Goal: Information Seeking & Learning: Learn about a topic

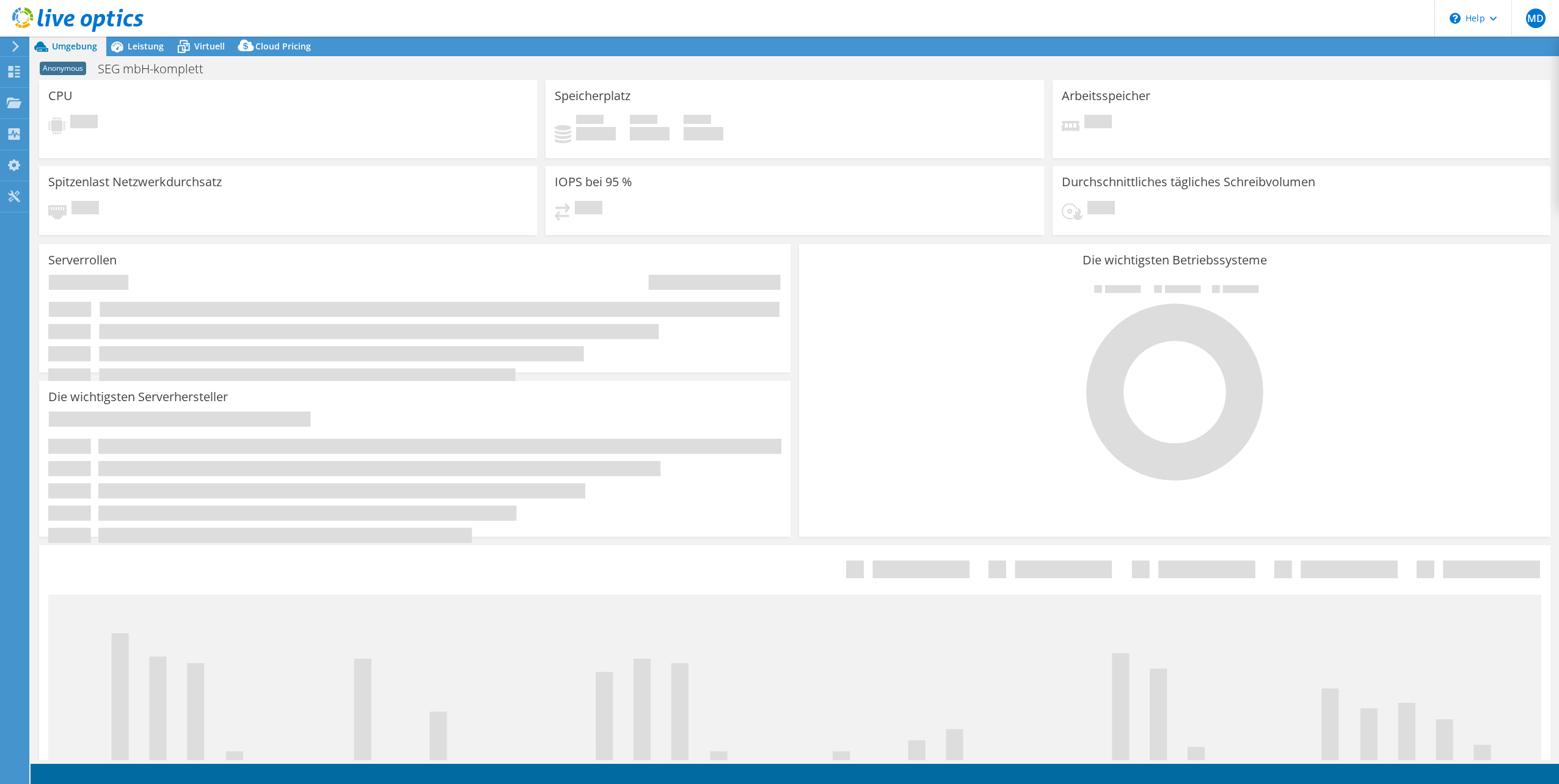
select select "USD"
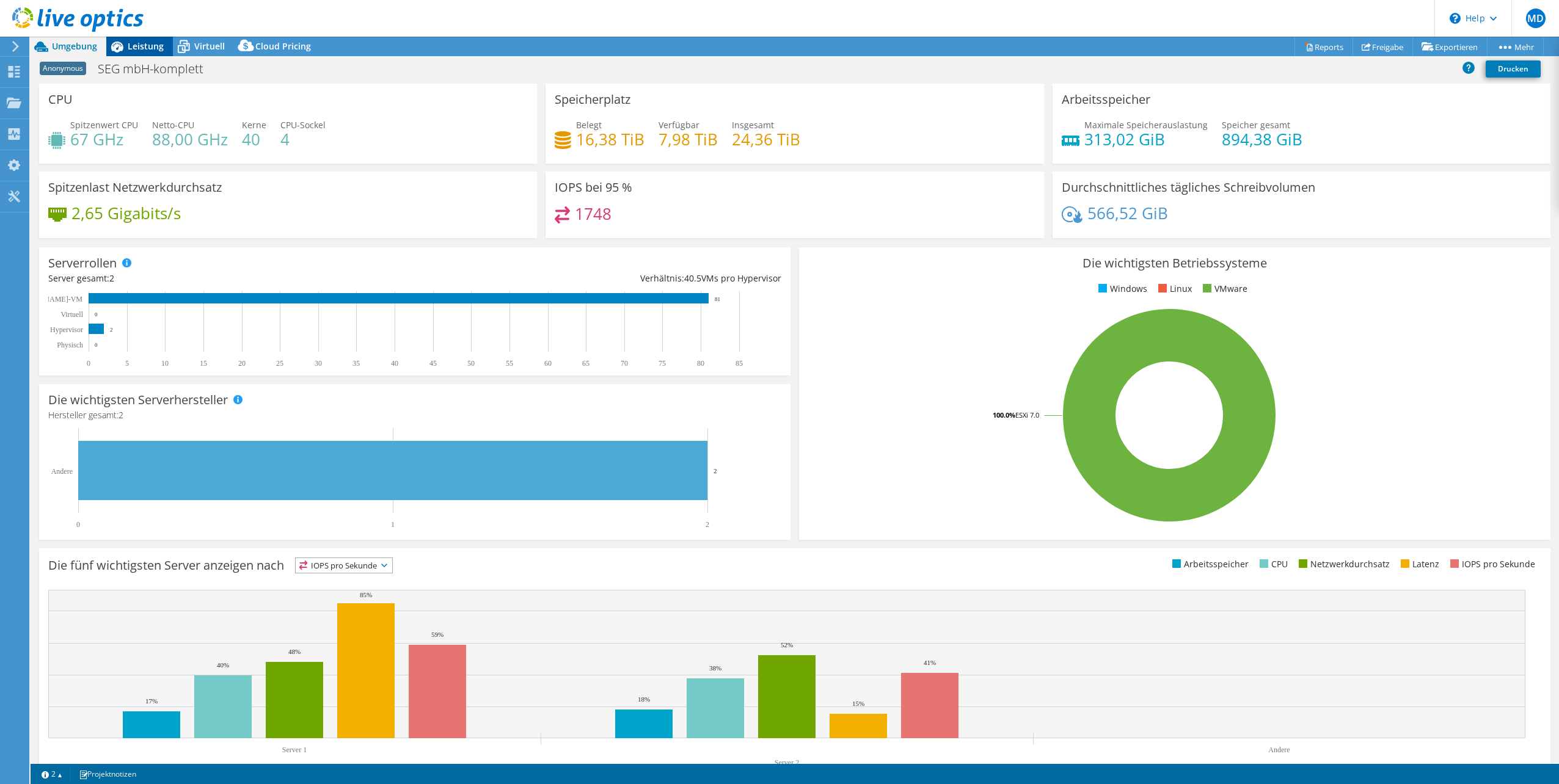
click at [142, 51] on span "Leistung" at bounding box center [146, 46] width 36 height 11
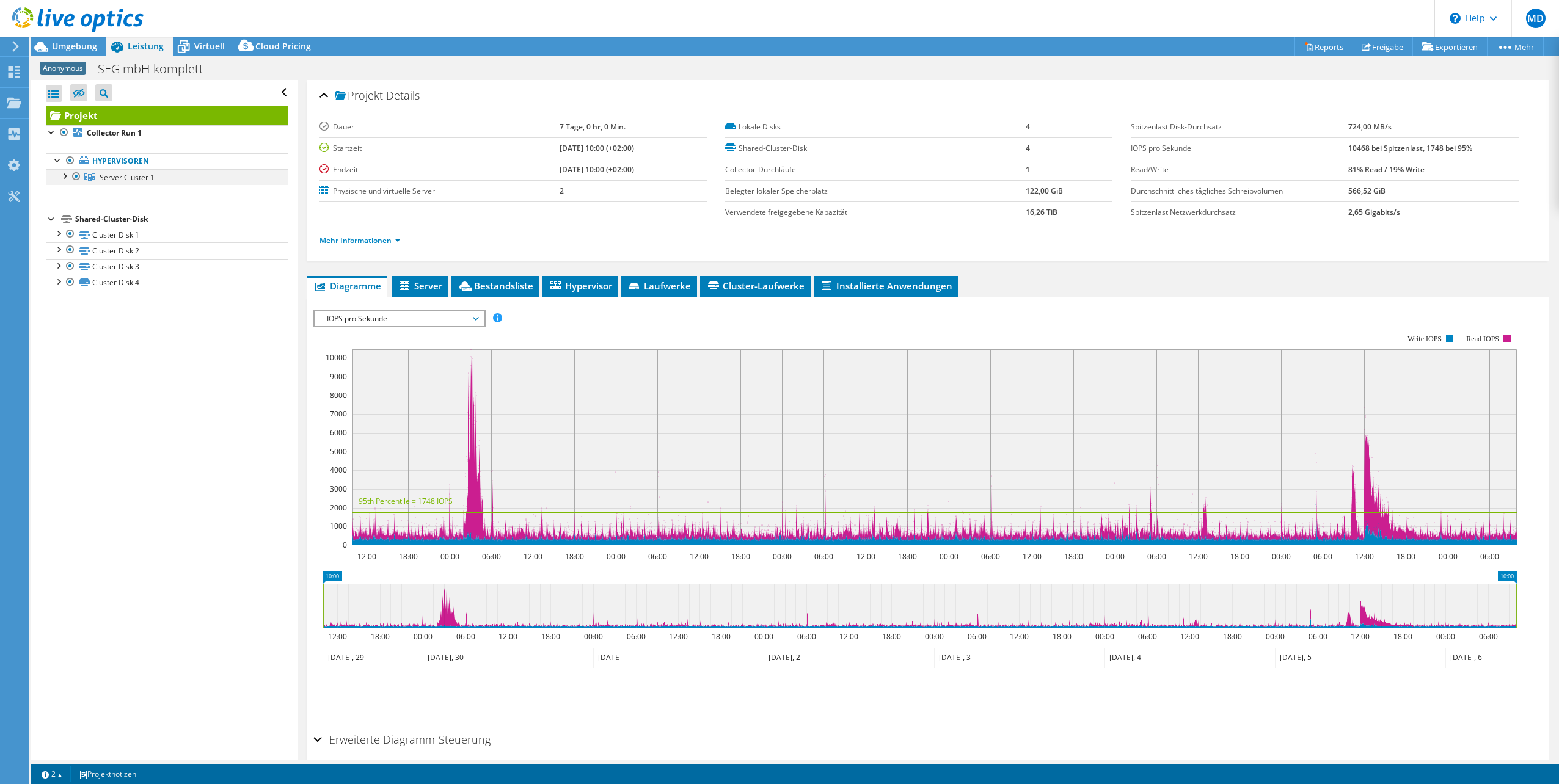
click at [66, 174] on div at bounding box center [64, 175] width 12 height 12
click at [72, 194] on div at bounding box center [70, 191] width 12 height 12
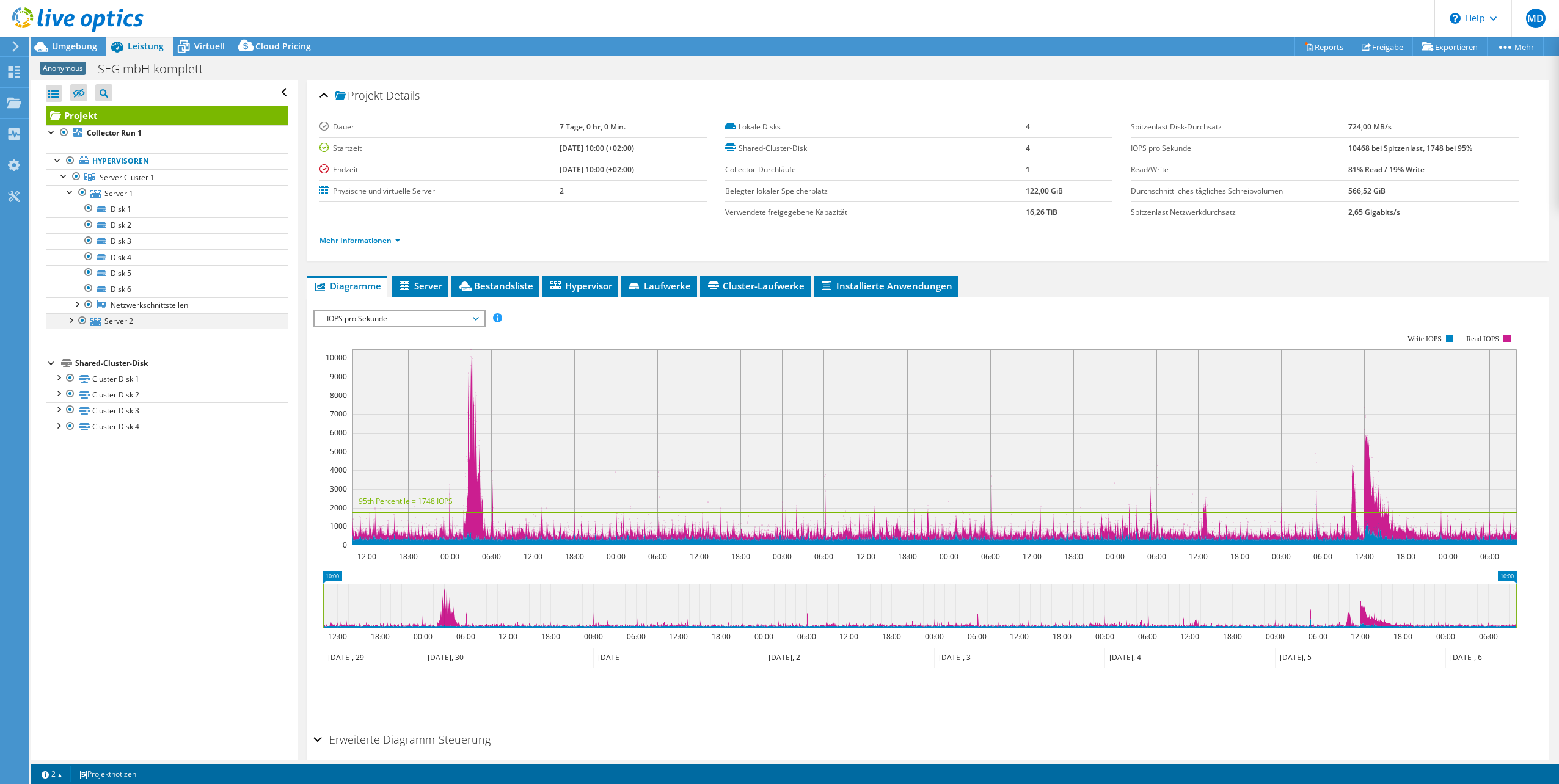
click at [69, 319] on div at bounding box center [70, 319] width 12 height 12
click at [77, 436] on div at bounding box center [76, 431] width 12 height 12
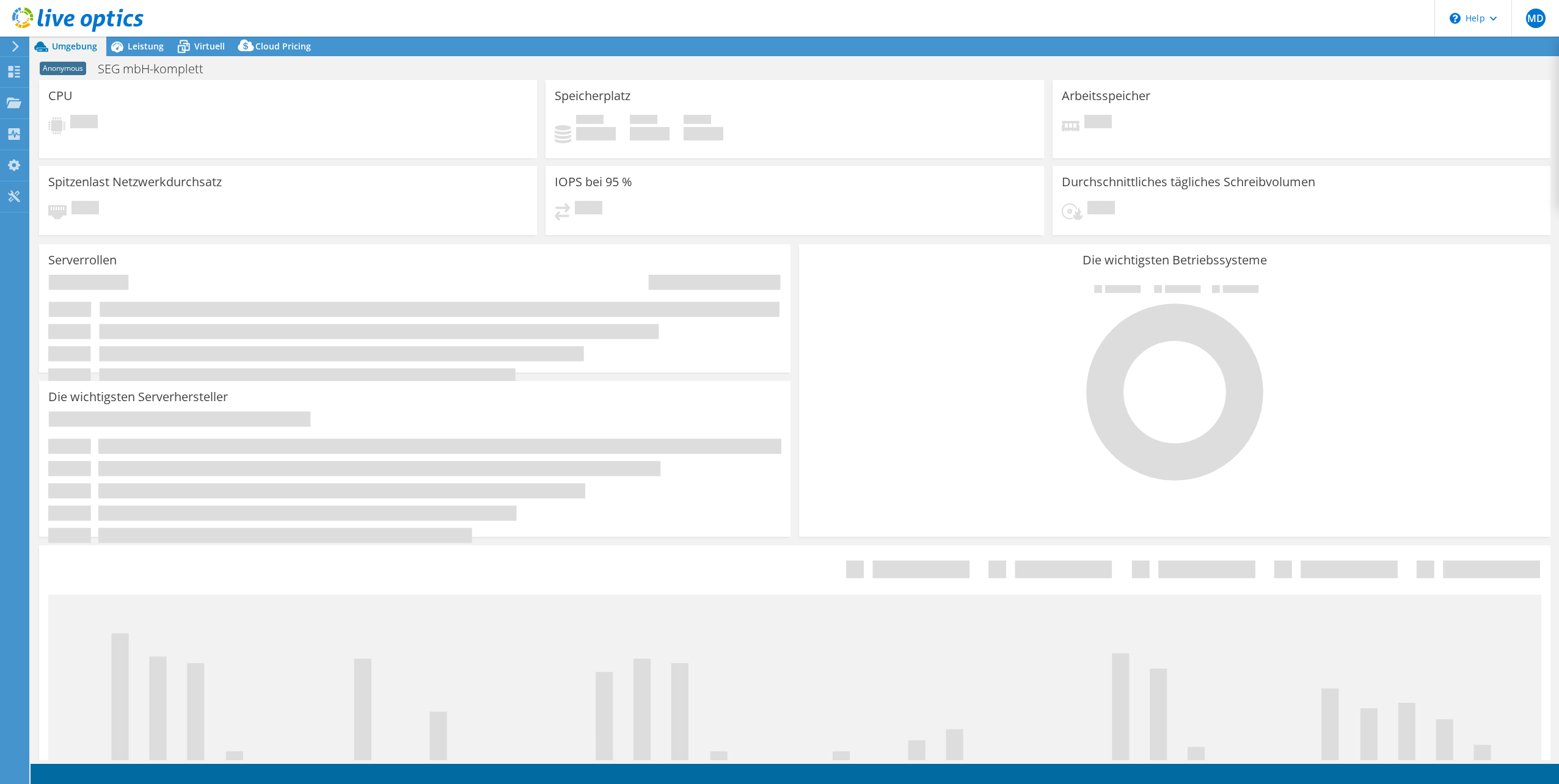
select select "USD"
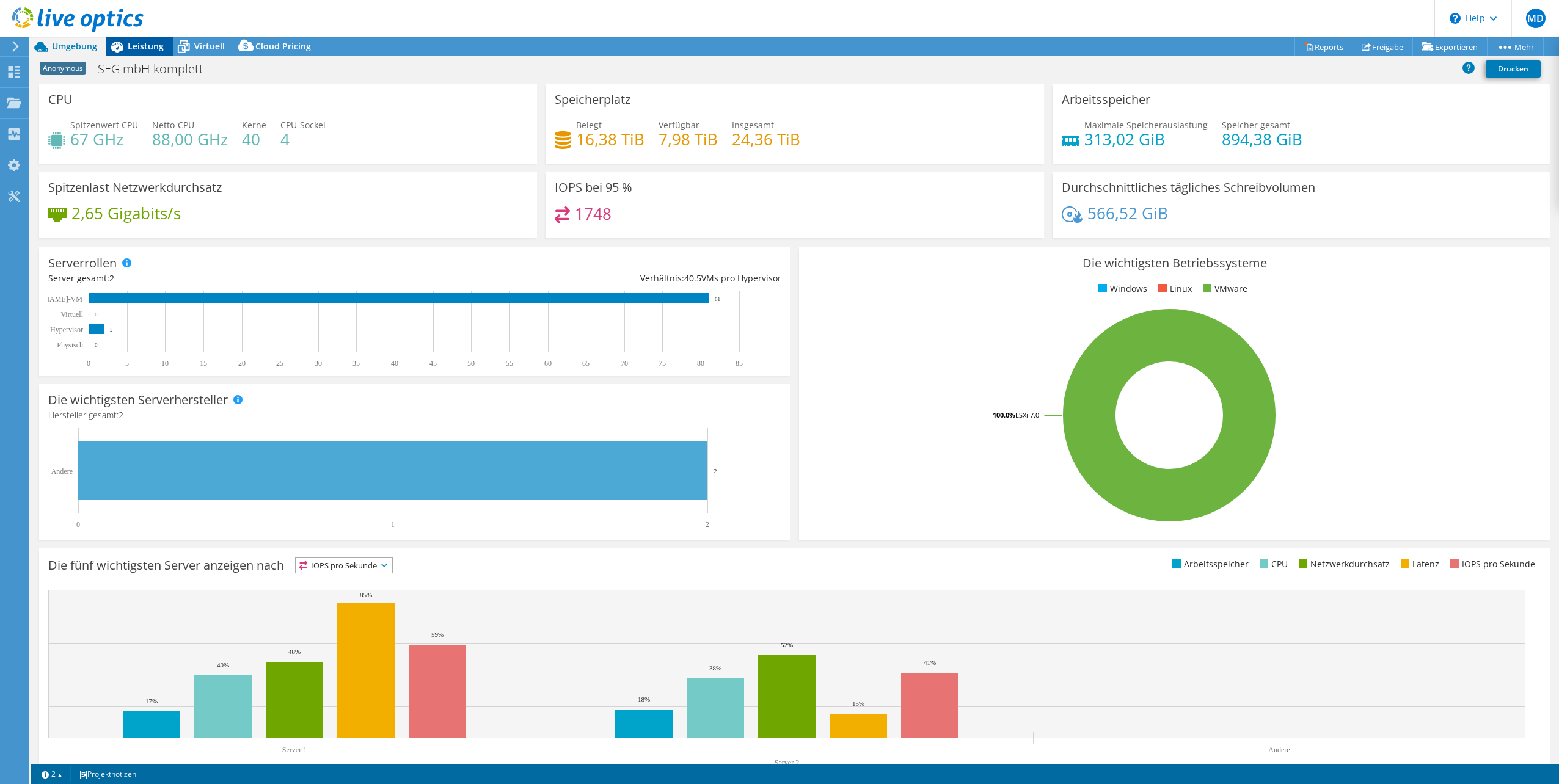
click at [144, 46] on span "Leistung" at bounding box center [146, 46] width 36 height 11
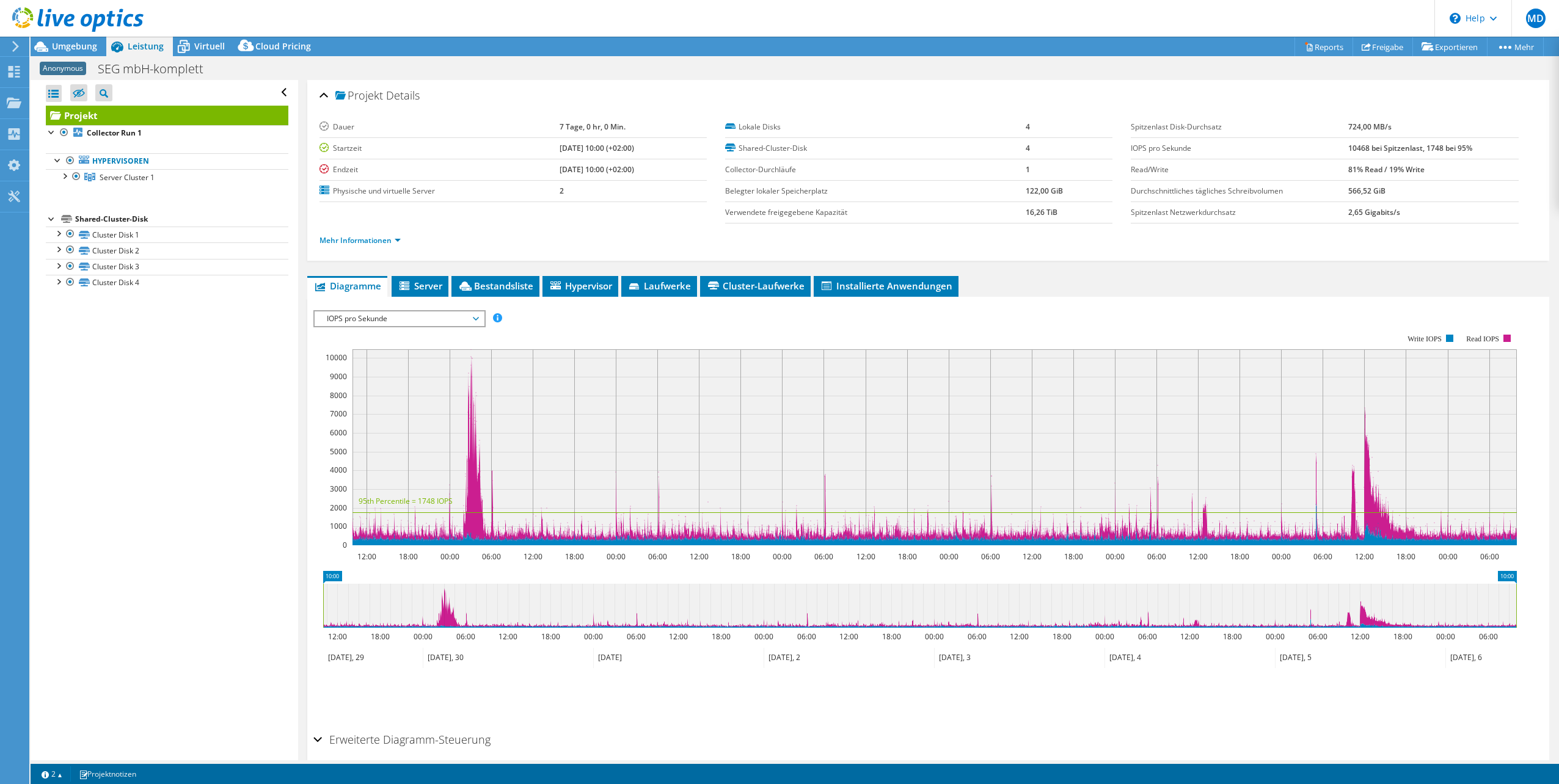
click at [284, 417] on div "Alle öffnen Alle schließen Ausgeschlossene Knoten verbergen Projektbaumfilter" at bounding box center [164, 420] width 267 height 680
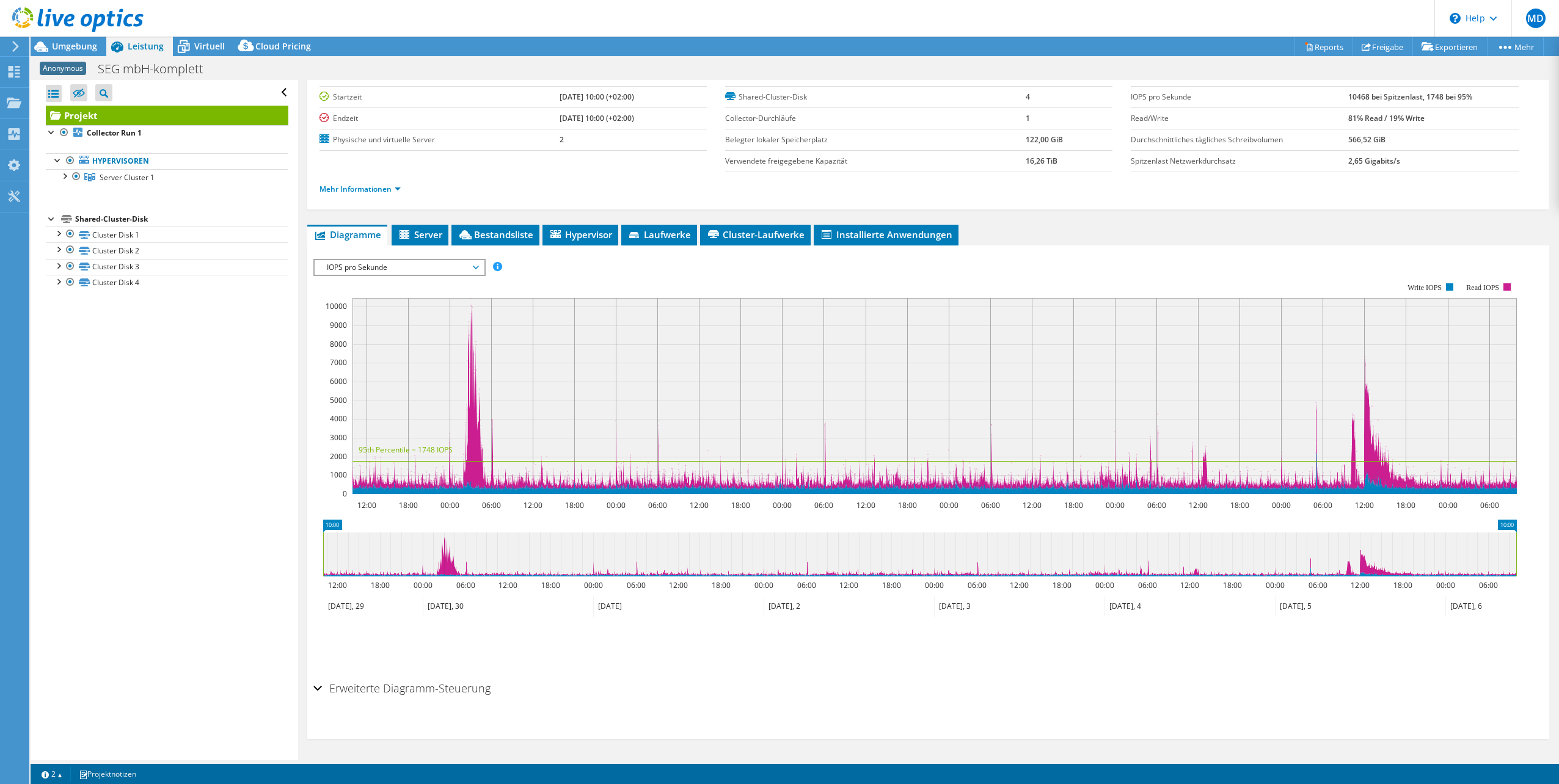
click at [394, 675] on div "IOPS pro Sekunde Disk-Durchsatz IO-Size Latenz Queue-Depth CPU-Prozentwert Arbe…" at bounding box center [928, 467] width 1230 height 417
click at [393, 684] on h2 "Erweiterte Diagramm-Steuerung" at bounding box center [402, 687] width 177 height 25
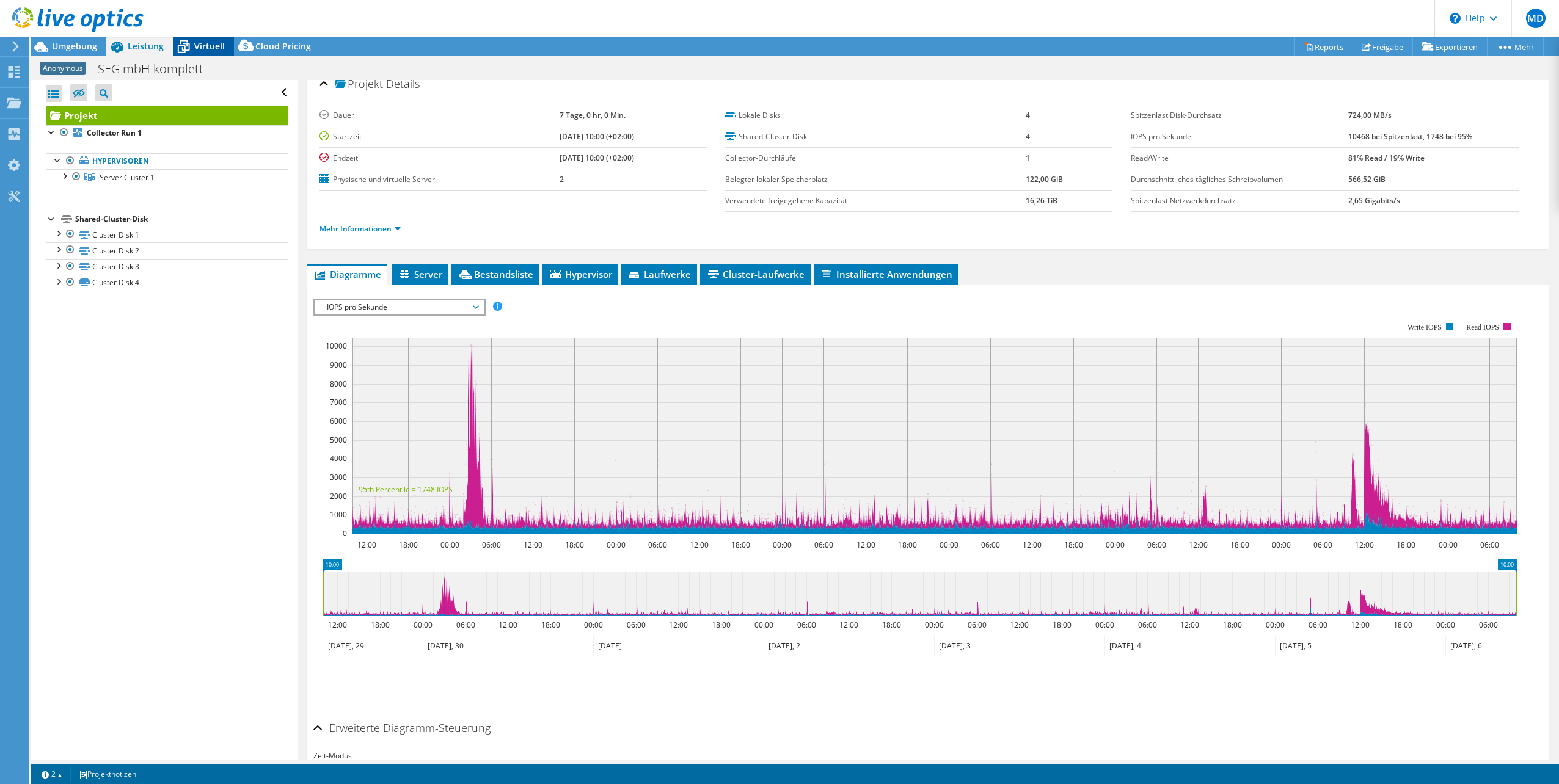
scroll to position [0, 0]
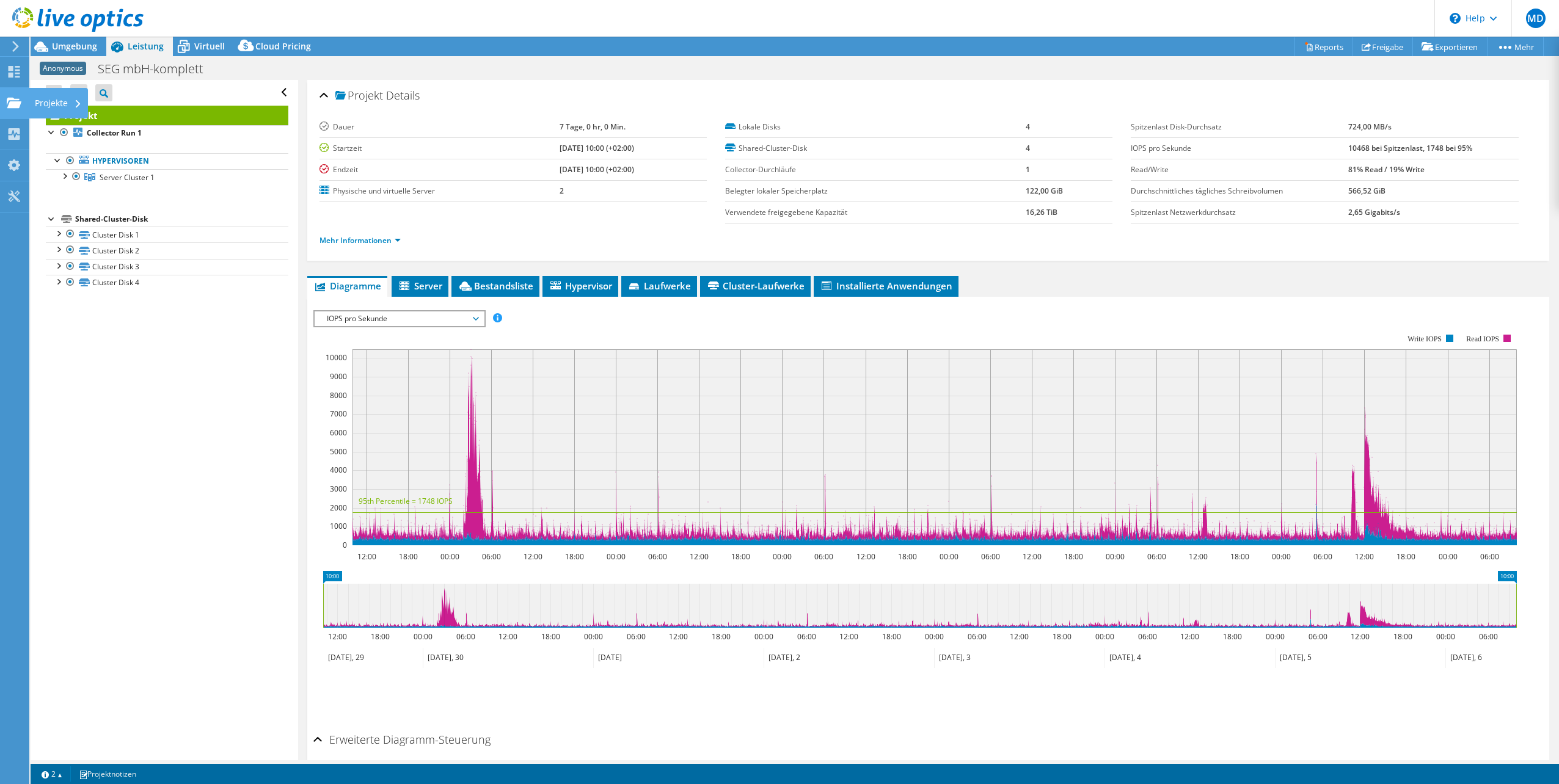
click at [19, 104] on use at bounding box center [14, 102] width 15 height 11
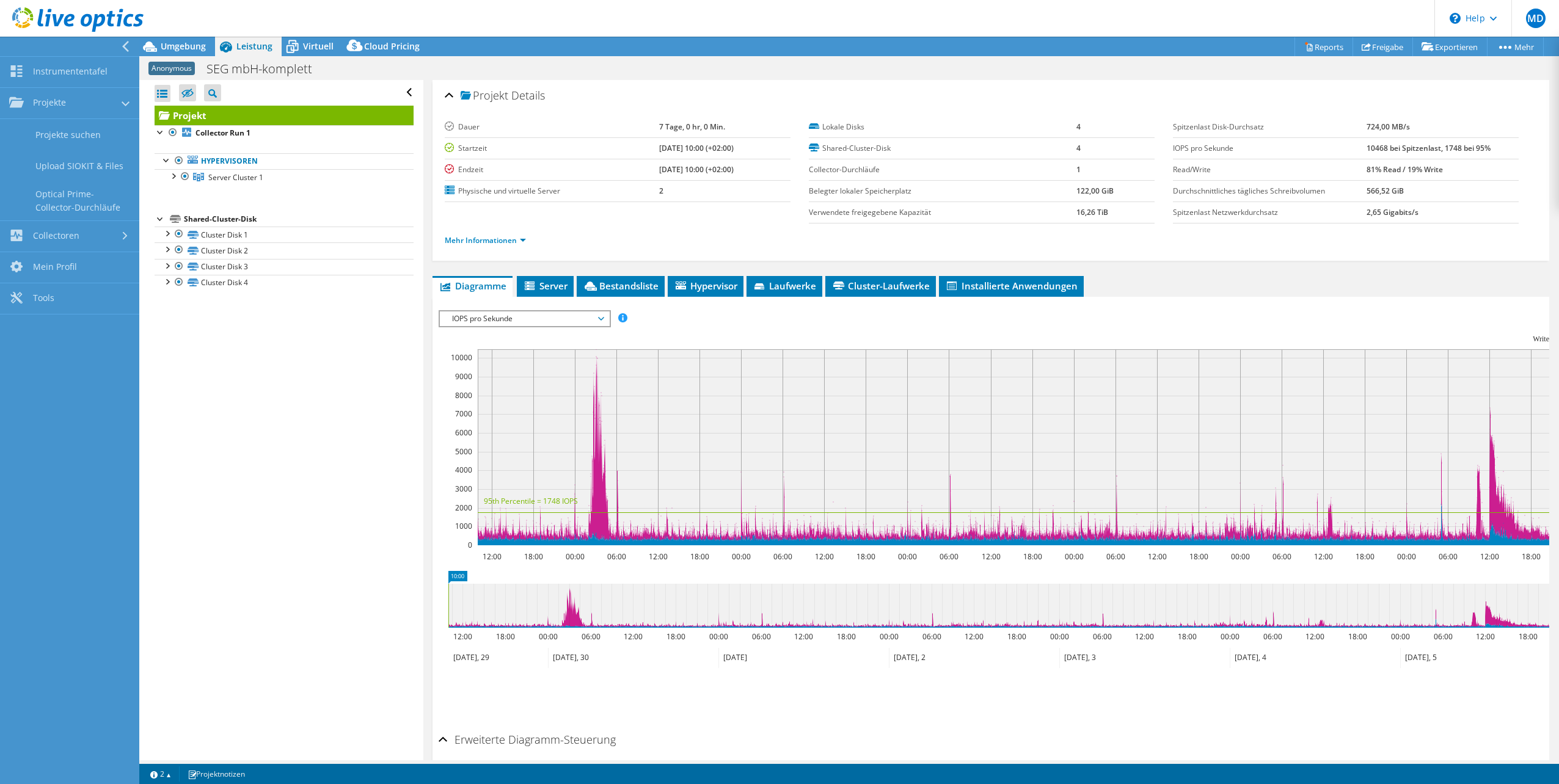
click at [67, 17] on use at bounding box center [77, 19] width 131 height 25
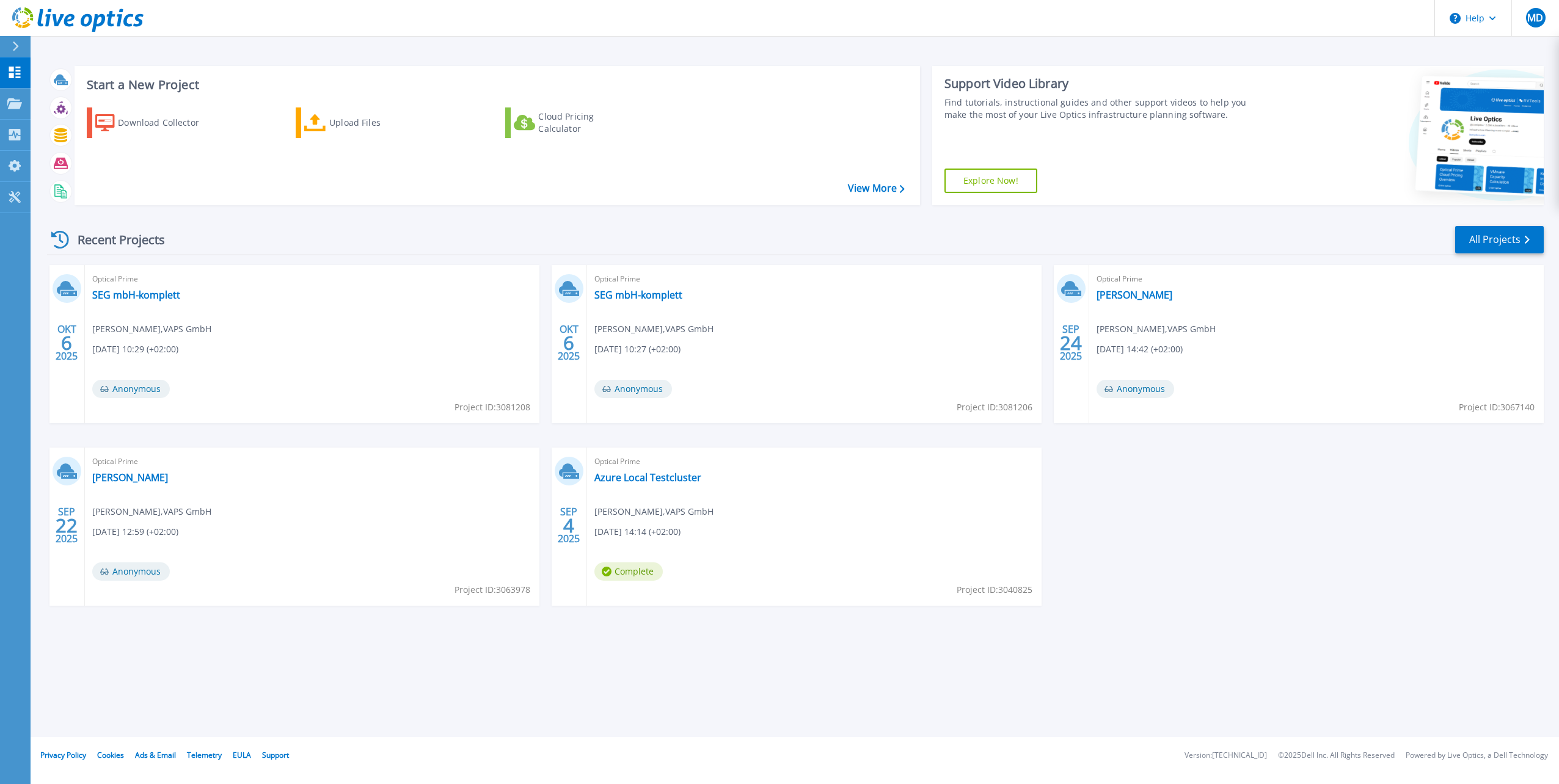
drag, startPoint x: 380, startPoint y: 341, endPoint x: 377, endPoint y: 347, distance: 6.7
click at [377, 347] on div "Optical Prime SEG mbH-komplett Philipp-Alexander Meyer , VAPS GmbH 10.06.2025, …" at bounding box center [312, 344] width 454 height 158
click at [111, 242] on div "Recent Projects" at bounding box center [115, 240] width 135 height 30
click at [69, 237] on icon at bounding box center [60, 240] width 18 height 18
click at [1482, 232] on link "All Projects" at bounding box center [1499, 239] width 89 height 27
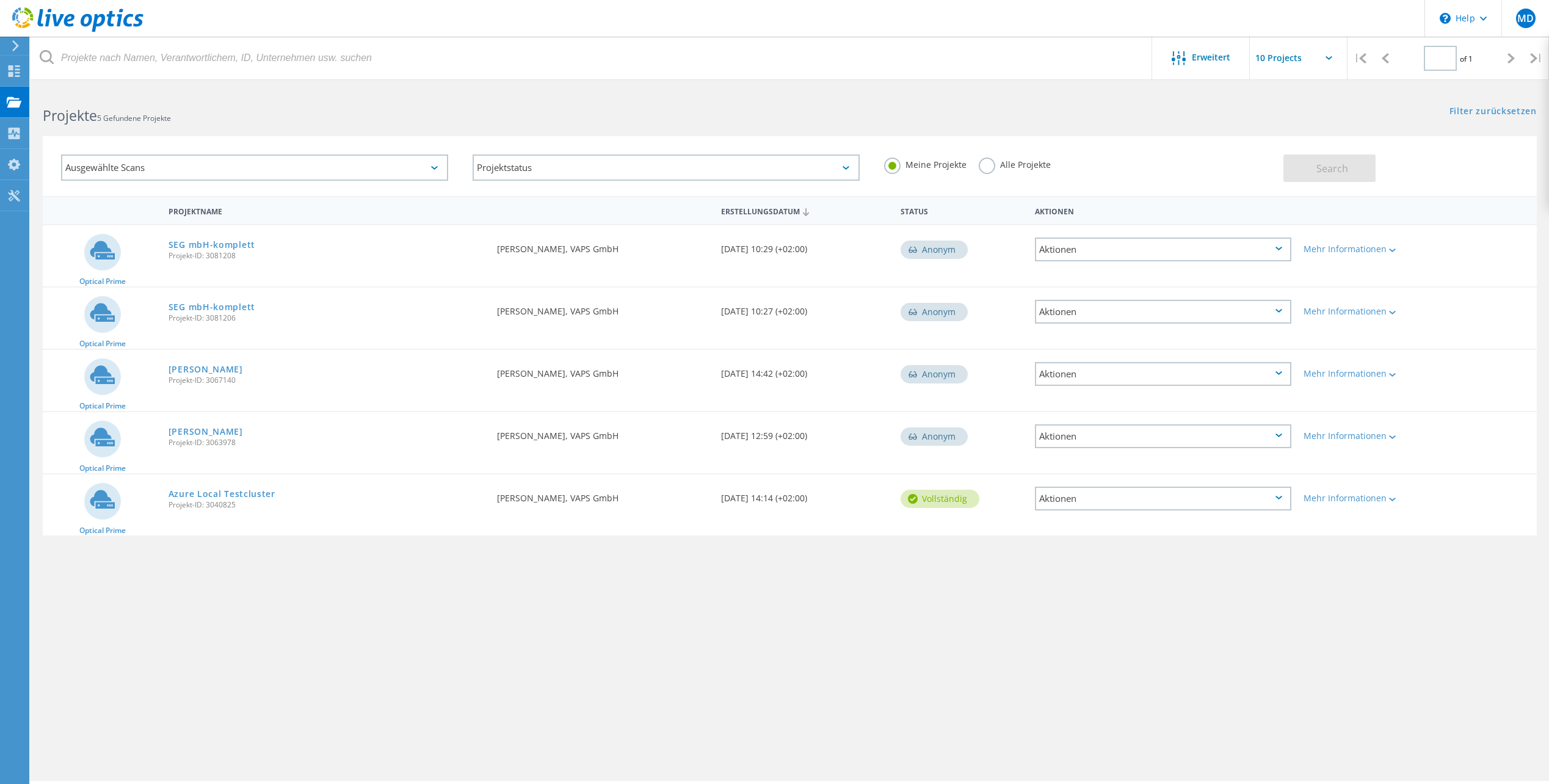
type input "1"
click at [1125, 248] on div "Aktionen" at bounding box center [1163, 250] width 256 height 24
click at [1342, 242] on div "Mehr Informationen" at bounding box center [1357, 245] width 120 height 41
click at [1342, 245] on div "Mehr Informationen" at bounding box center [1357, 249] width 107 height 9
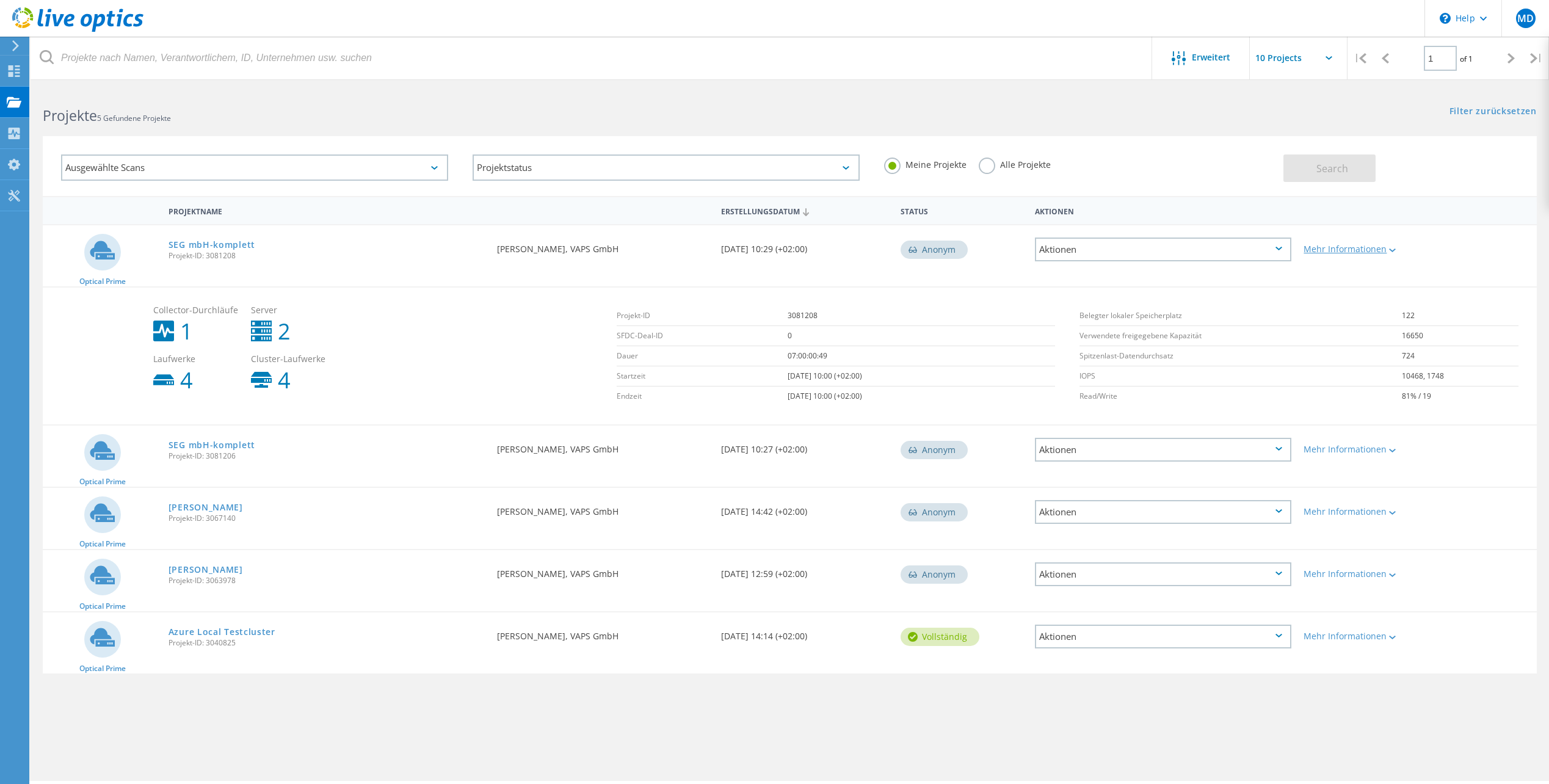
click at [1342, 245] on div "Mehr Informationen" at bounding box center [1357, 249] width 107 height 9
